Goal: Transaction & Acquisition: Purchase product/service

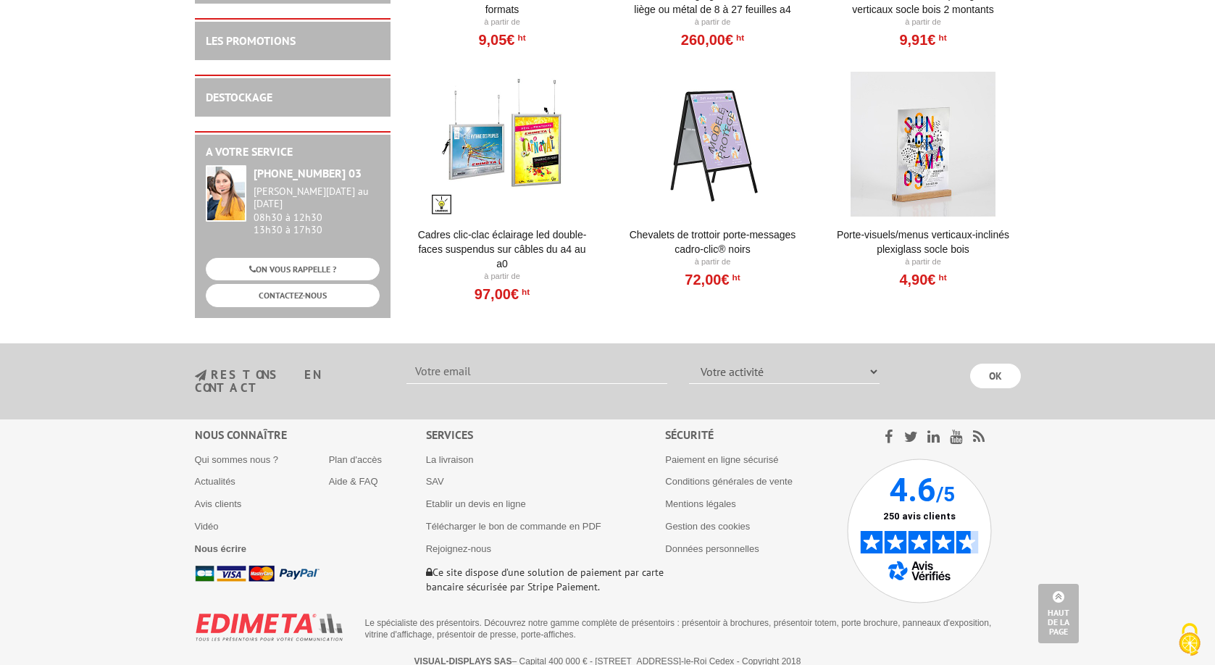
scroll to position [1266, 0]
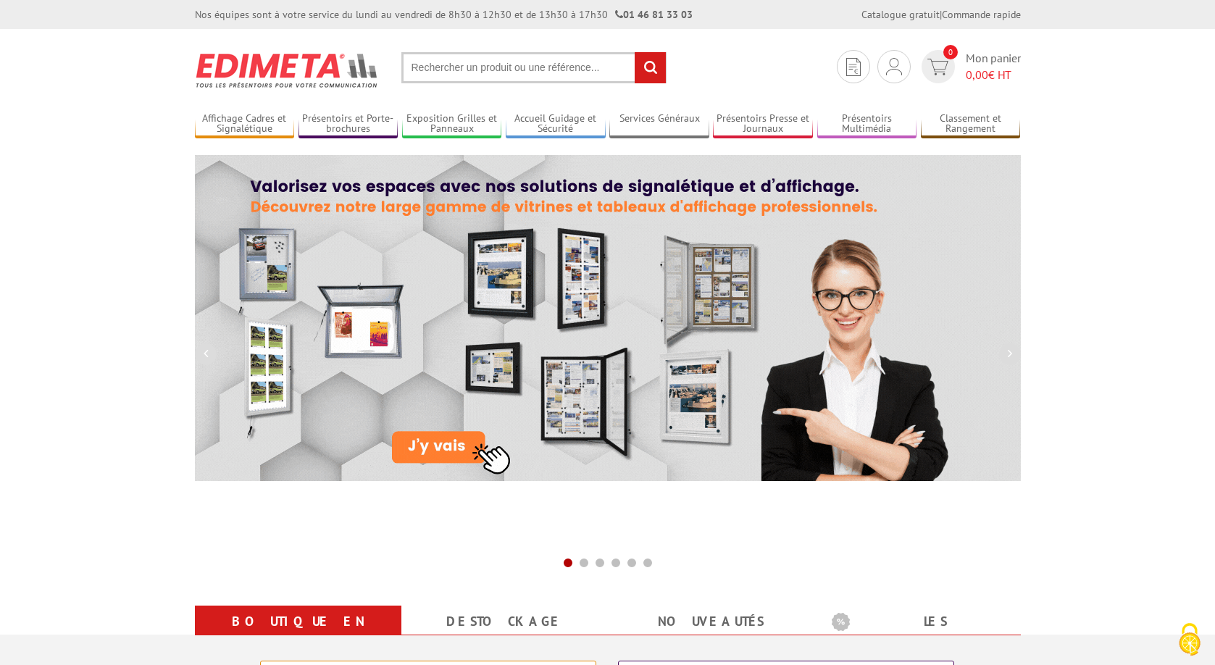
click at [467, 70] on input "text" at bounding box center [534, 67] width 265 height 31
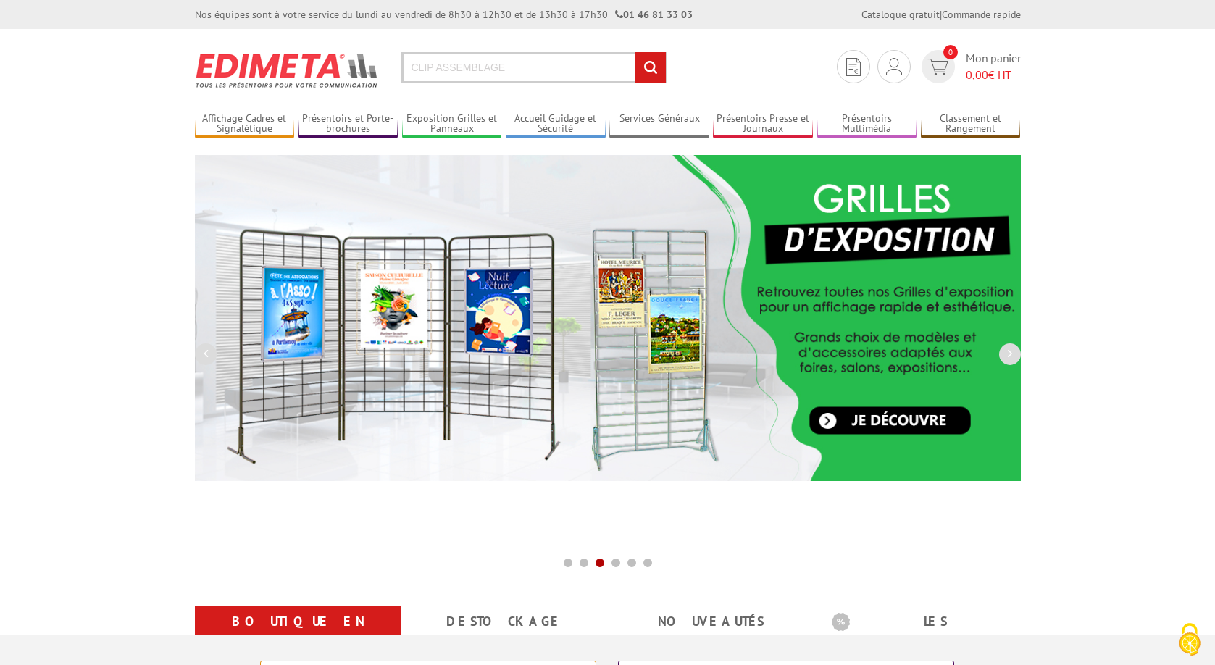
type input "CLIP ASSEMBLAGE"
click at [635, 52] on input "rechercher" at bounding box center [650, 67] width 31 height 31
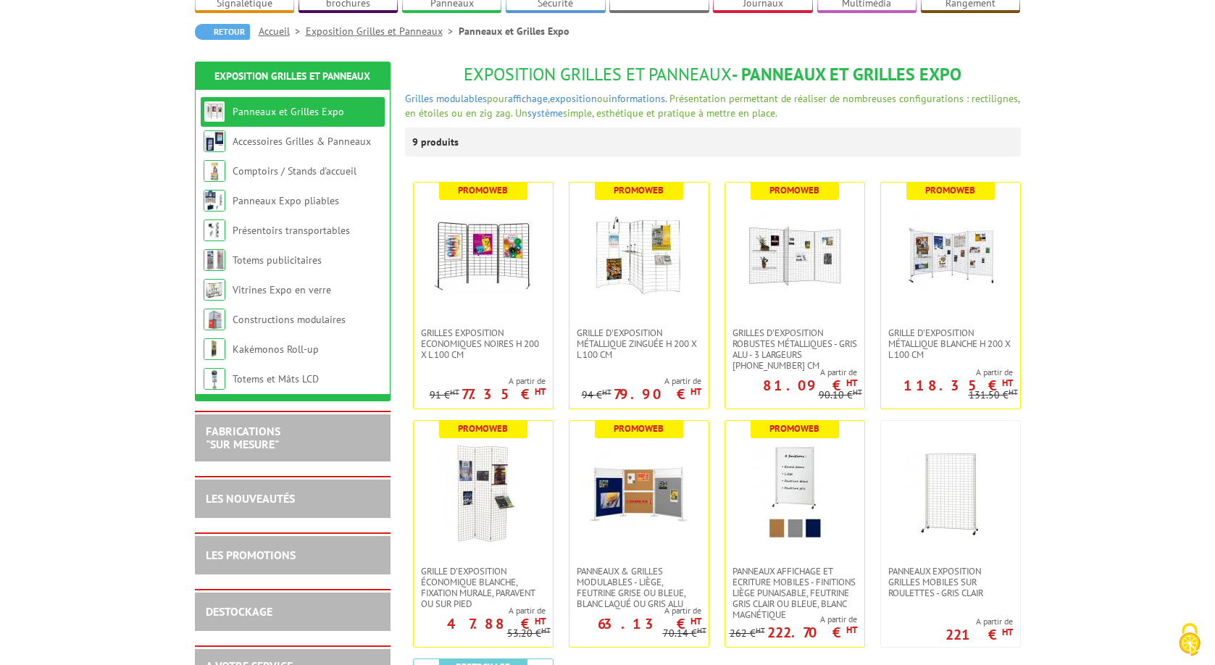
scroll to position [145, 0]
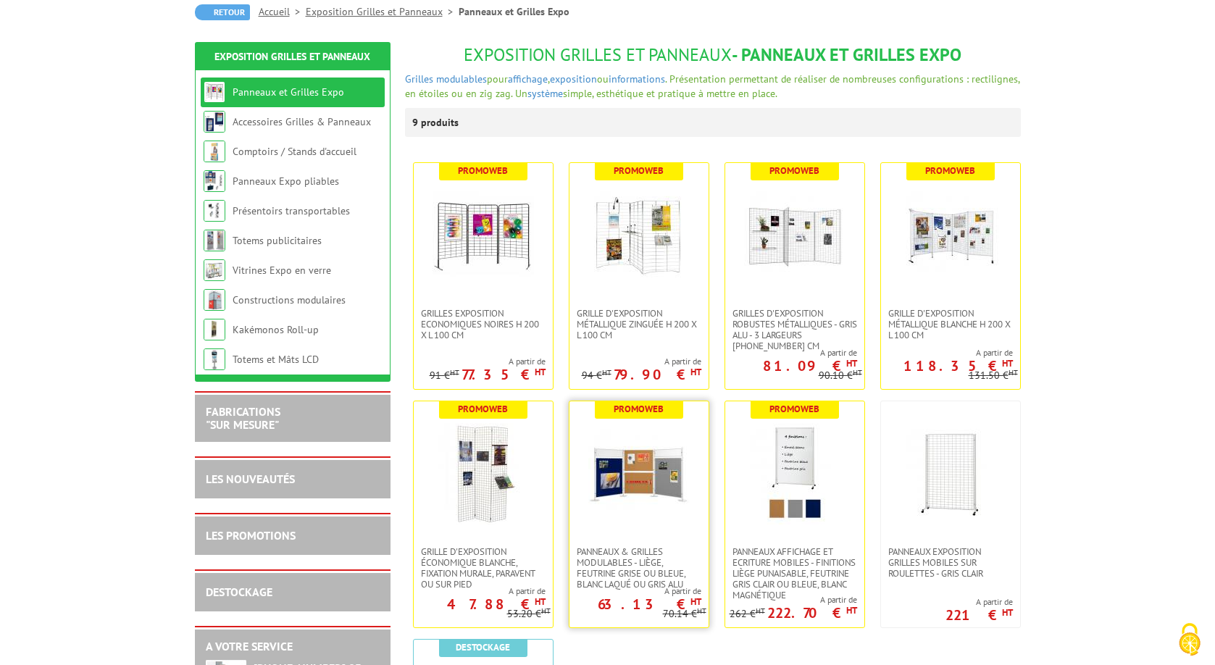
click at [651, 473] on img at bounding box center [638, 473] width 101 height 101
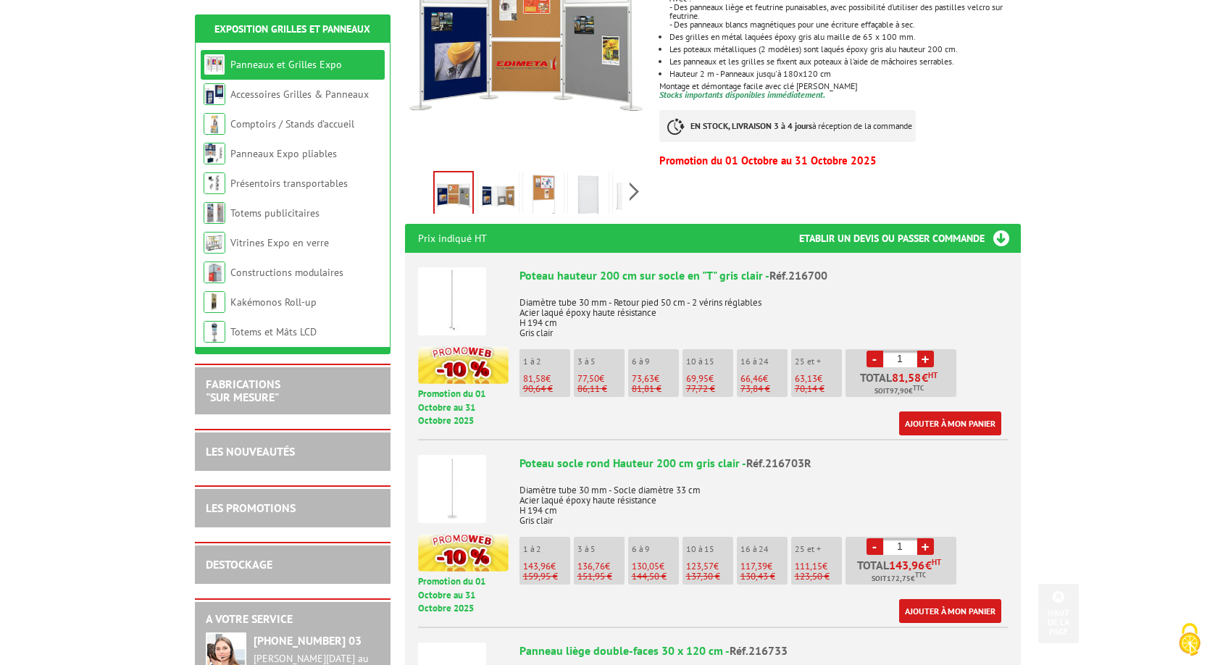
scroll to position [435, 0]
